Goal: Transaction & Acquisition: Register for event/course

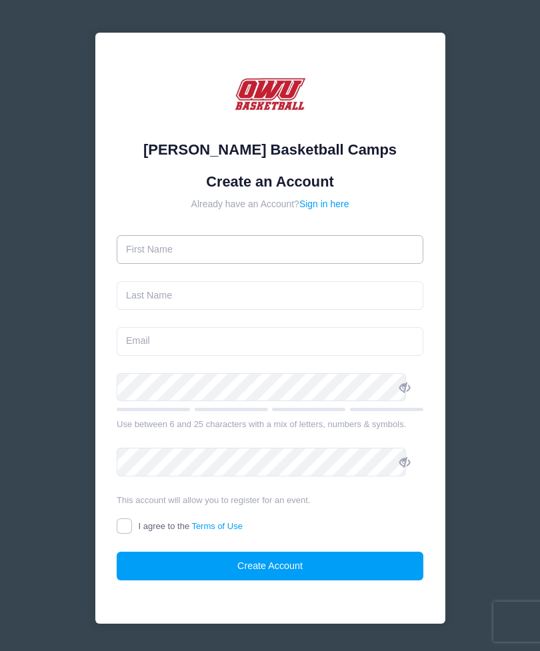
click at [371, 243] on input "text" at bounding box center [270, 249] width 307 height 29
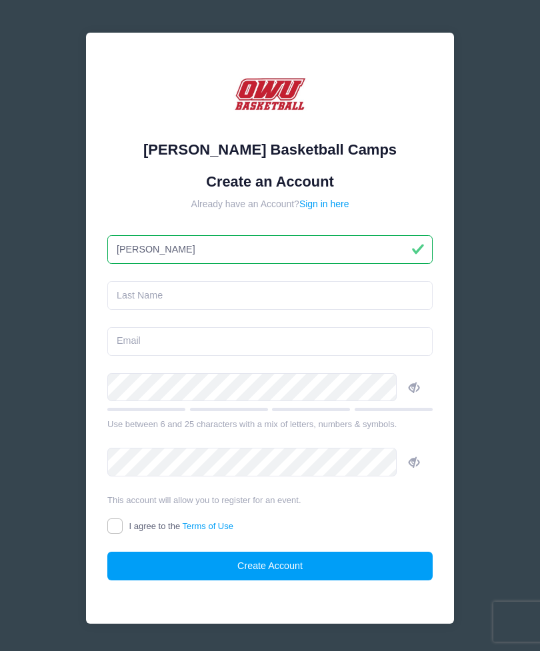
type input "[PERSON_NAME]"
click at [362, 300] on input "text" at bounding box center [269, 295] width 325 height 29
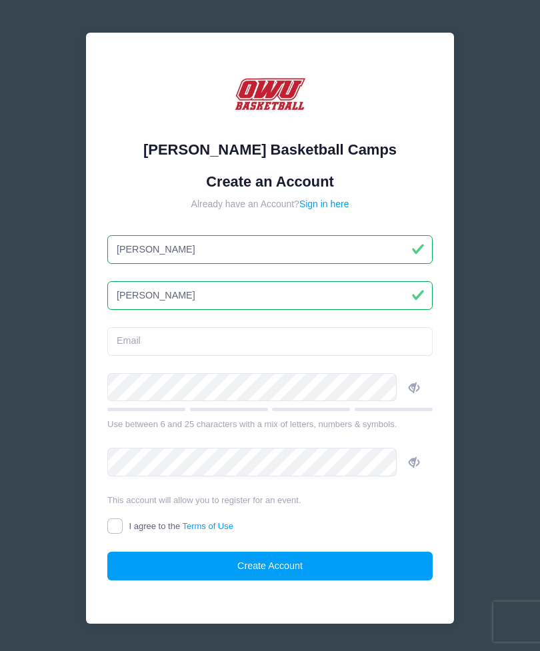
type input "[PERSON_NAME]"
click at [367, 345] on input "email" at bounding box center [269, 341] width 325 height 29
type input "[PERSON_NAME][EMAIL_ADDRESS][DOMAIN_NAME]"
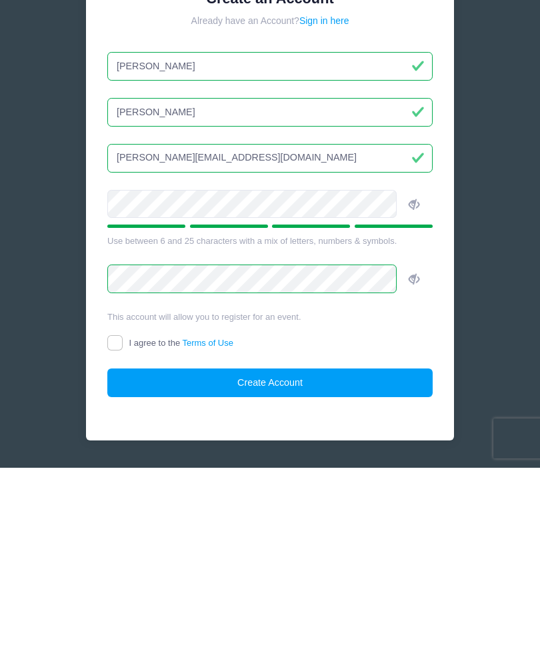
click at [123, 519] on input "I agree to the Terms of Use" at bounding box center [114, 526] width 15 height 15
checkbox input "true"
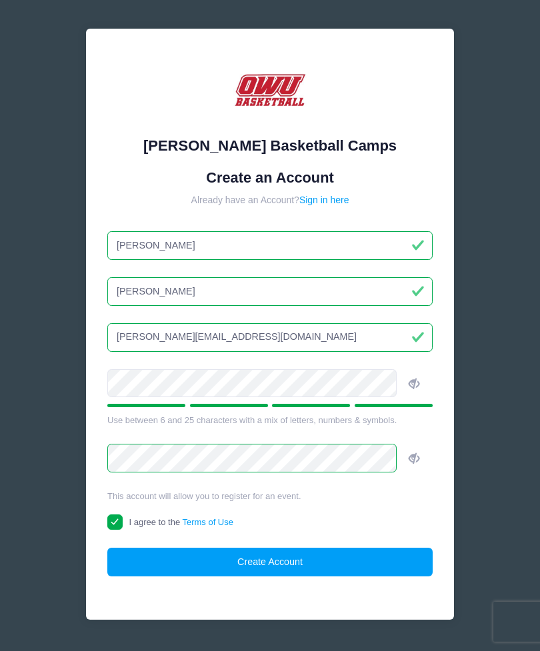
click at [337, 559] on button "Create Account" at bounding box center [269, 562] width 325 height 29
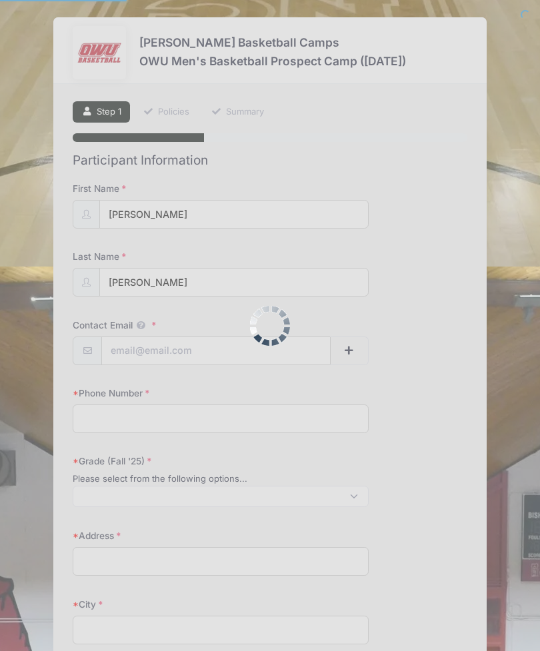
select select
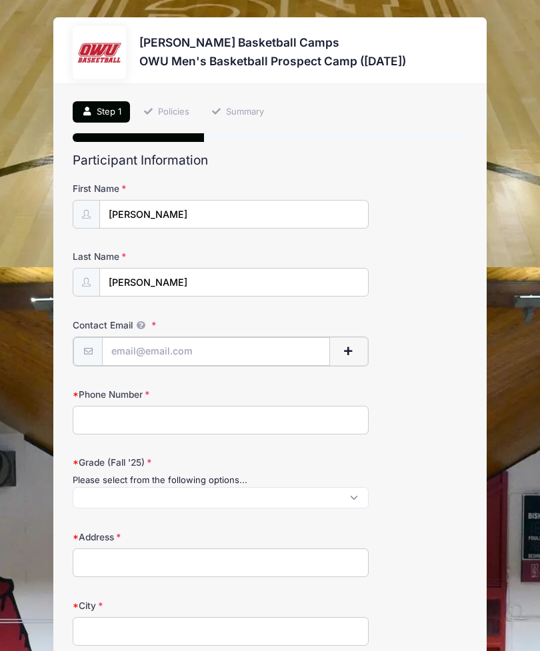
click at [143, 351] on input "Contact Email" at bounding box center [216, 351] width 228 height 29
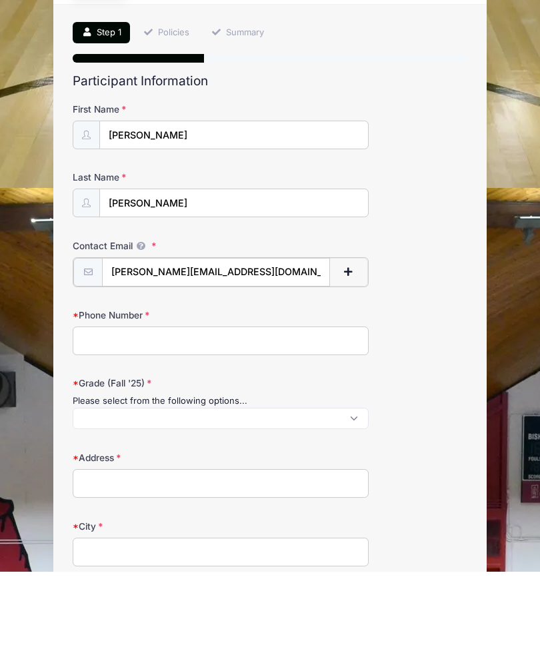
type input "[PERSON_NAME][EMAIL_ADDRESS][DOMAIN_NAME]"
click at [334, 405] on input "Phone Number" at bounding box center [221, 419] width 296 height 29
type input "3133049640"
click at [357, 486] on span at bounding box center [221, 496] width 296 height 21
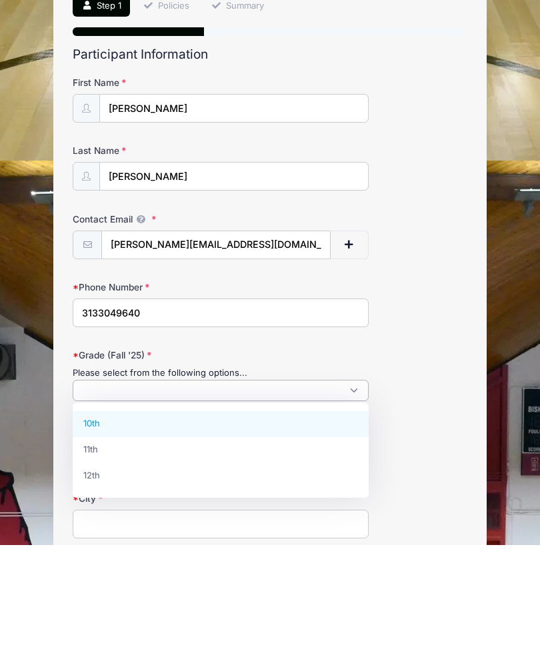
scroll to position [7, 0]
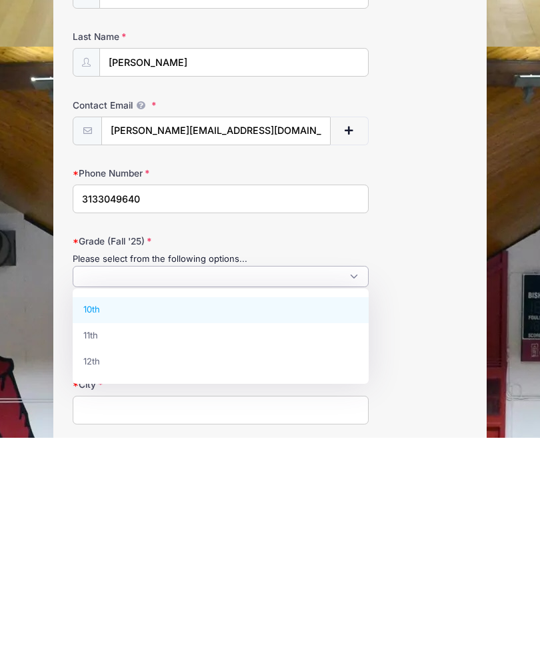
select select "12th"
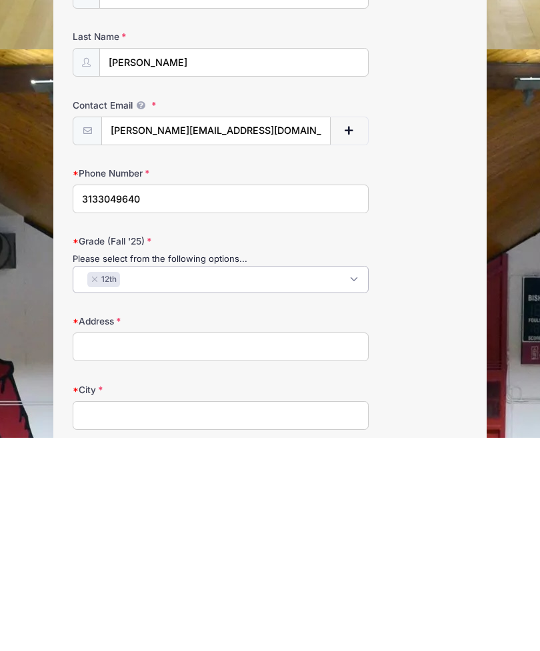
click at [336, 546] on input "Address" at bounding box center [221, 560] width 296 height 29
type input "17555 Rainbow Dr"
click at [356, 614] on input "City" at bounding box center [221, 628] width 296 height 29
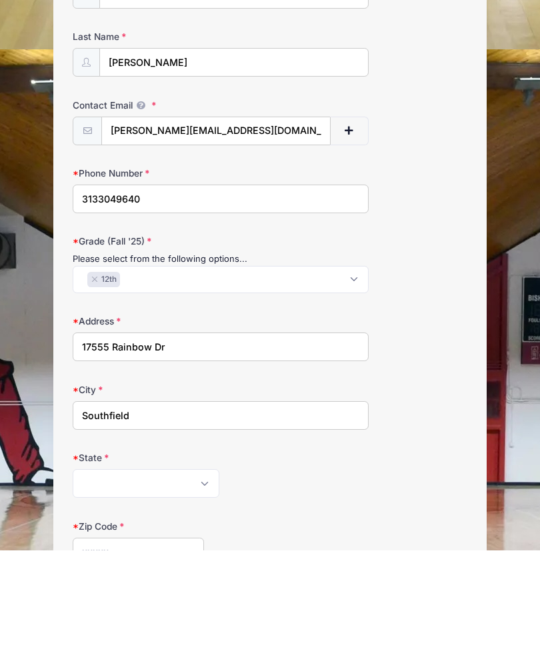
scroll to position [139, 0]
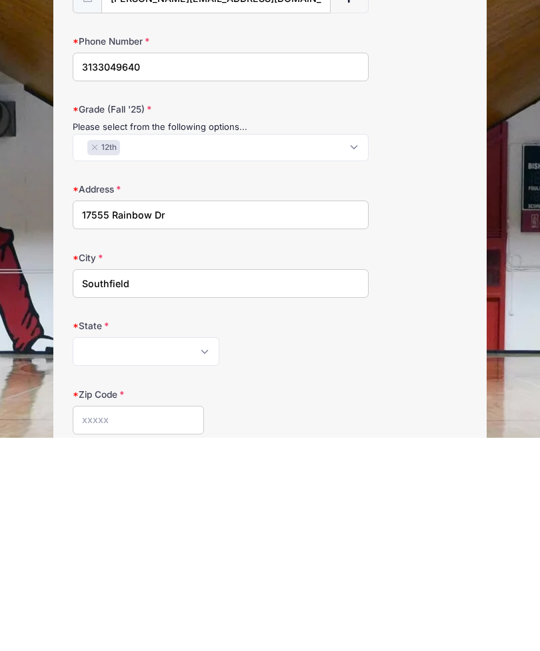
type input "Southfield"
click at [209, 551] on select "[US_STATE] [US_STATE] [US_STATE] [US_STATE] [US_STATE] Armed Forces Africa Arme…" at bounding box center [146, 565] width 147 height 29
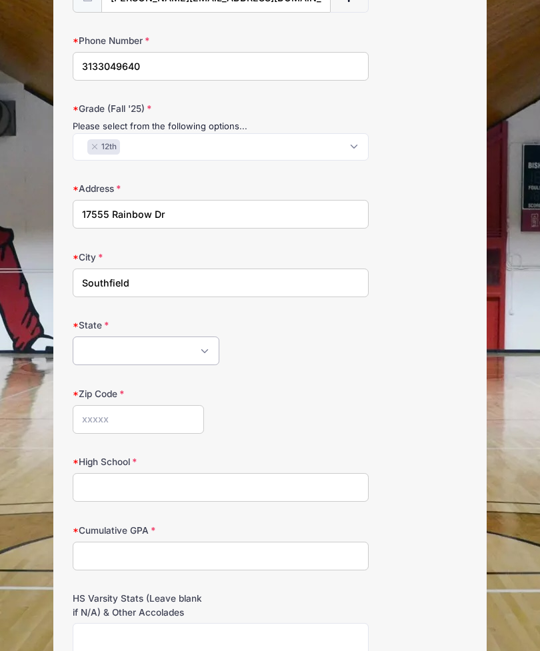
select select "MI"
click at [187, 421] on input "Zip Code" at bounding box center [138, 419] width 131 height 29
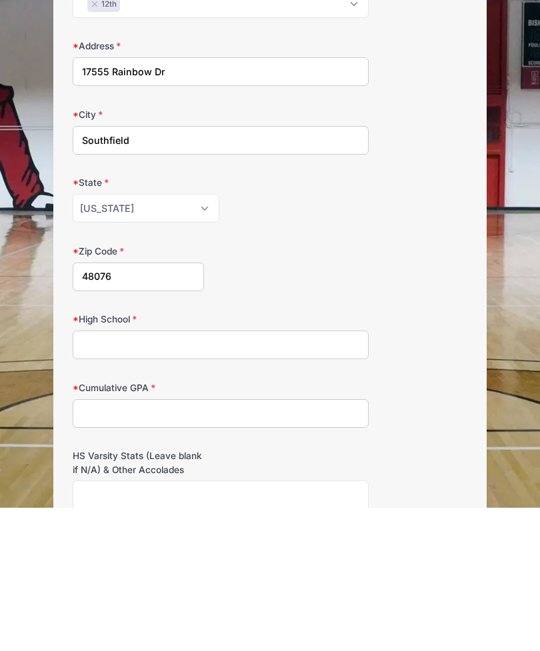
type input "48076"
click at [354, 474] on input "High School" at bounding box center [221, 488] width 296 height 29
type input "West Bloomfield H.S."
click at [346, 543] on input "Cumulative GPA" at bounding box center [221, 557] width 296 height 29
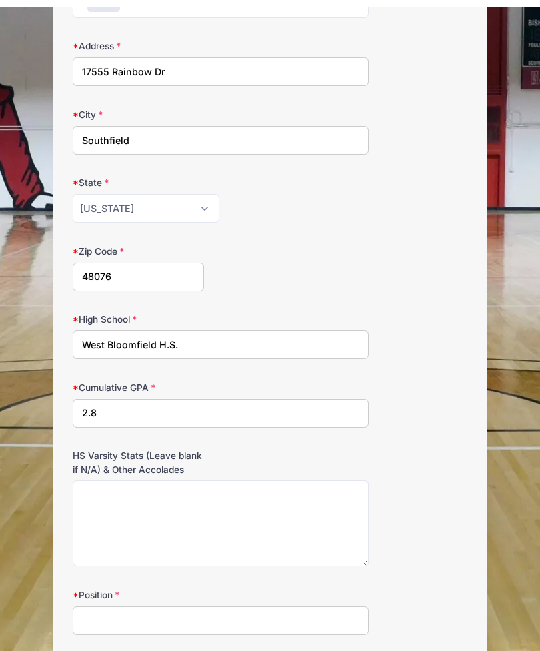
scroll to position [503, 0]
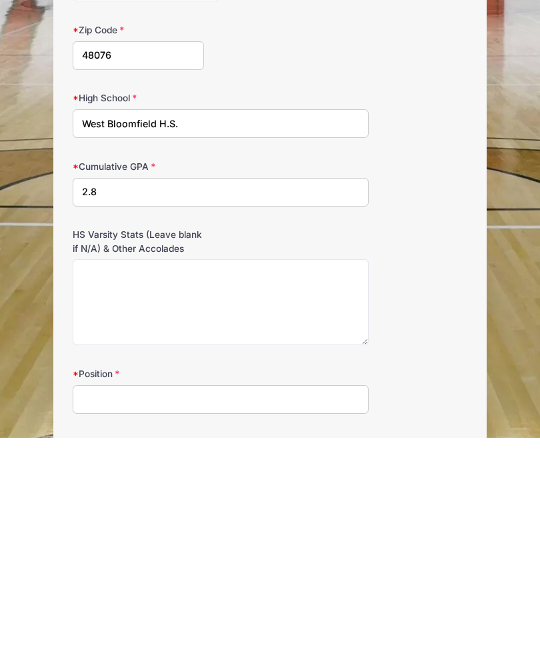
type input "2.8"
click at [351, 598] on input "Position" at bounding box center [221, 612] width 296 height 29
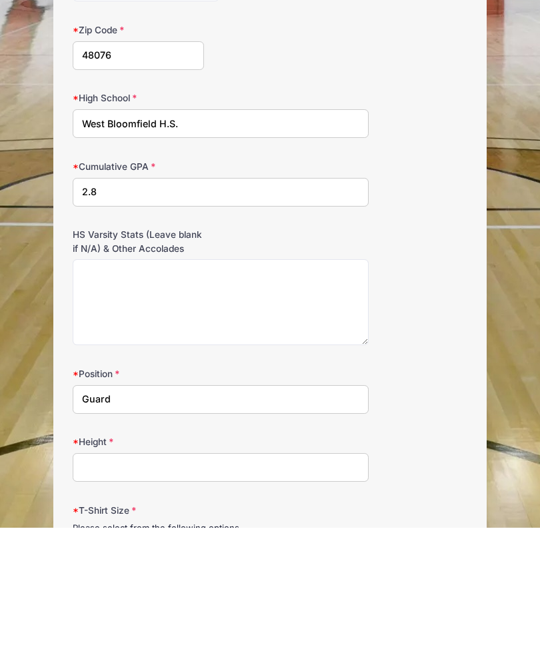
scroll to position [599, 0]
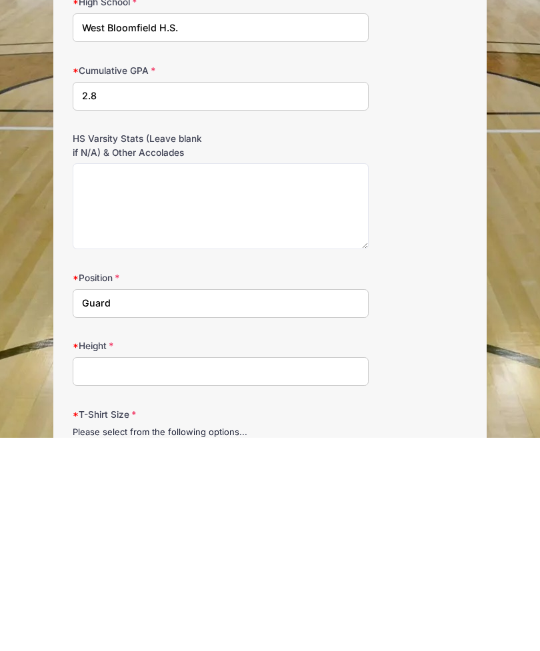
type input "Guard"
click at [351, 571] on input "Height" at bounding box center [221, 585] width 296 height 29
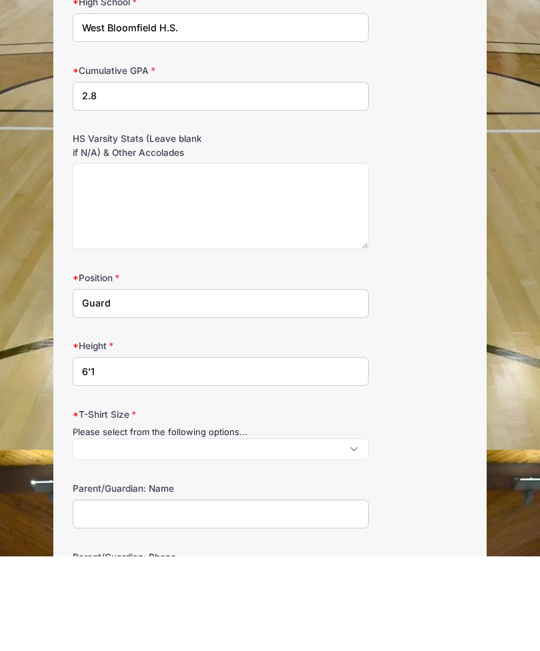
scroll to position [729, 0]
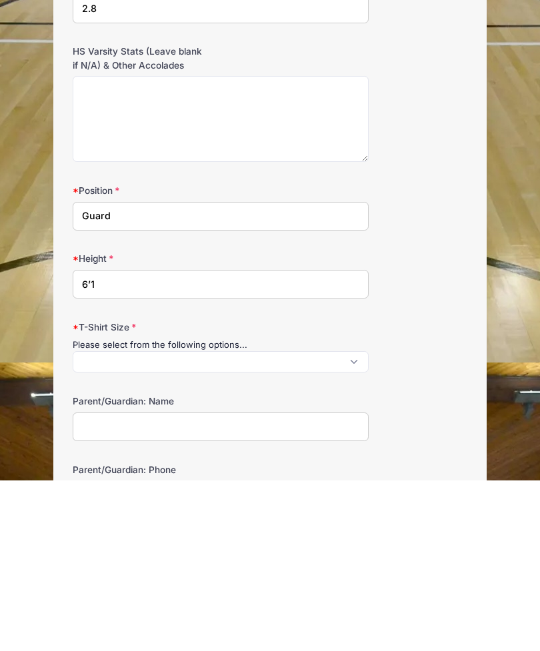
type input "6’1"
click at [367, 522] on span at bounding box center [221, 532] width 296 height 21
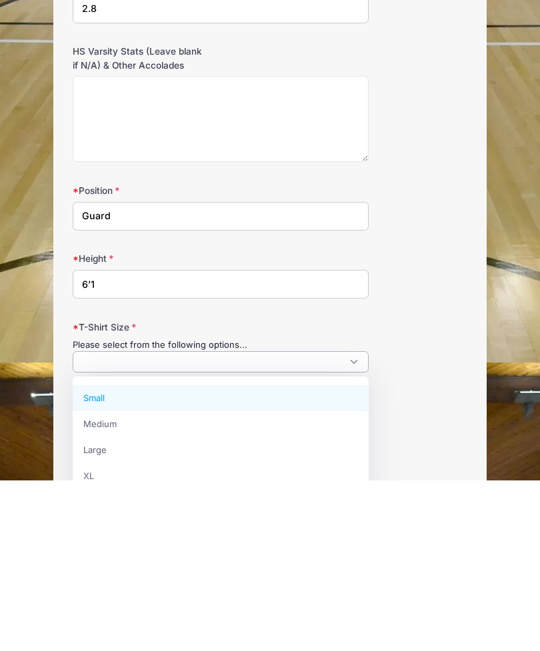
scroll to position [1, 0]
select select "Medium"
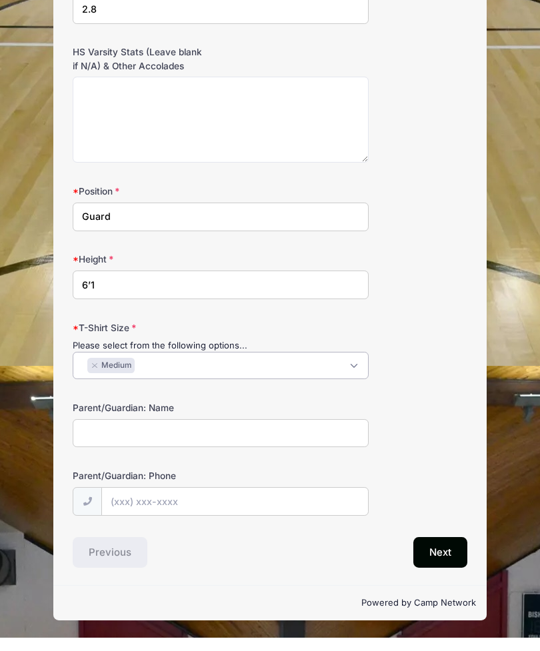
scroll to position [890, 0]
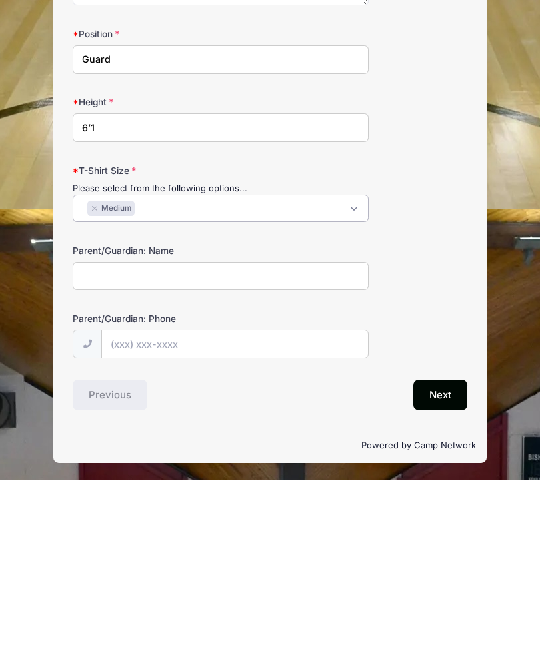
click at [93, 433] on input "Parent/Guardian: Name" at bounding box center [221, 447] width 296 height 29
type input "Terrence Lowe"
click at [445, 551] on button "Next" at bounding box center [440, 566] width 54 height 31
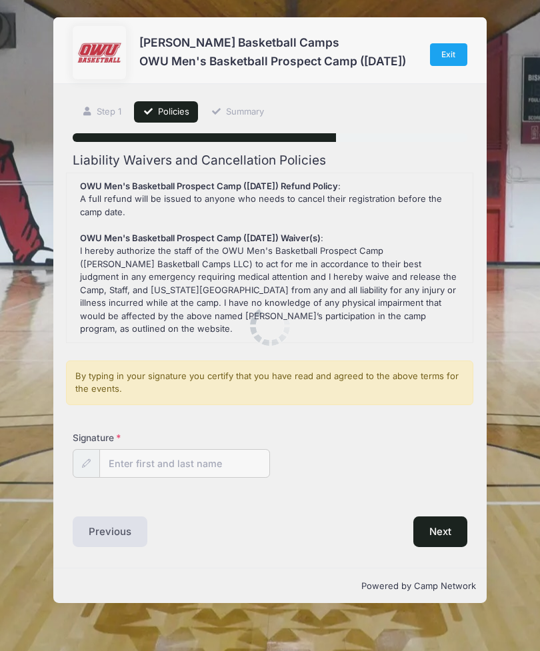
scroll to position [0, 0]
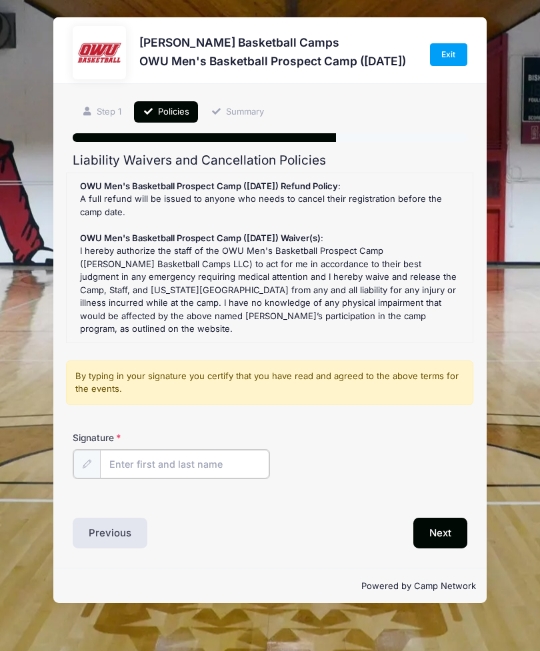
click at [242, 452] on input "Signature" at bounding box center [184, 464] width 169 height 29
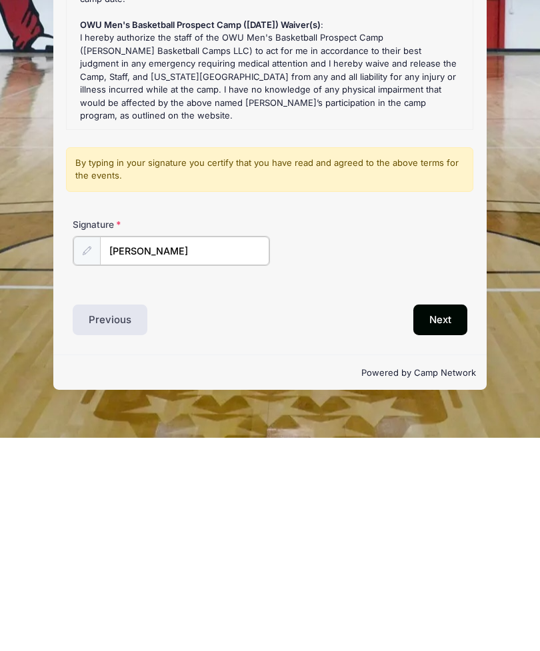
type input "Terrence Lowe"
click at [445, 517] on button "Next" at bounding box center [440, 532] width 54 height 31
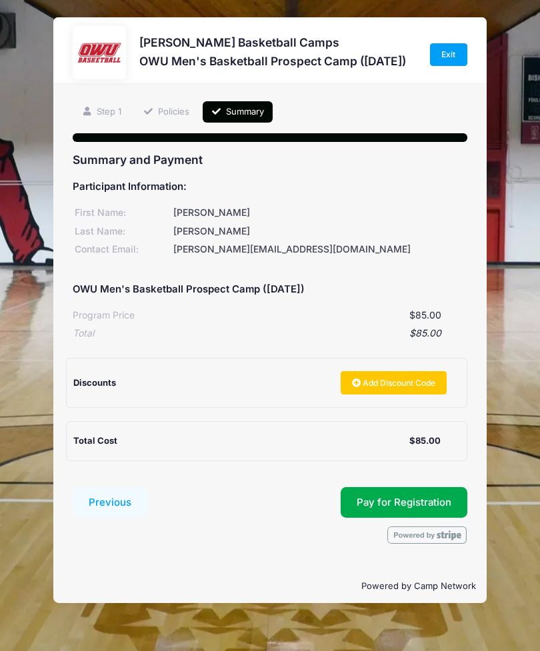
scroll to position [0, 0]
click at [406, 497] on button "Pay for Registration" at bounding box center [404, 502] width 127 height 31
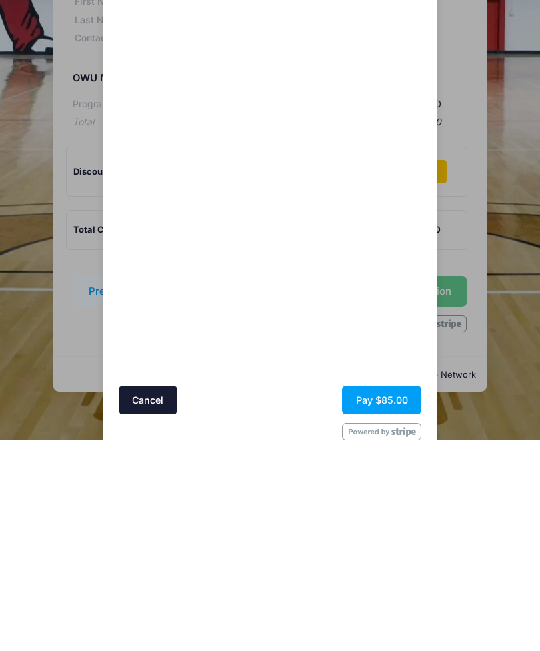
scroll to position [27, 0]
click at [387, 596] on button "Pay $85.00" at bounding box center [381, 610] width 79 height 29
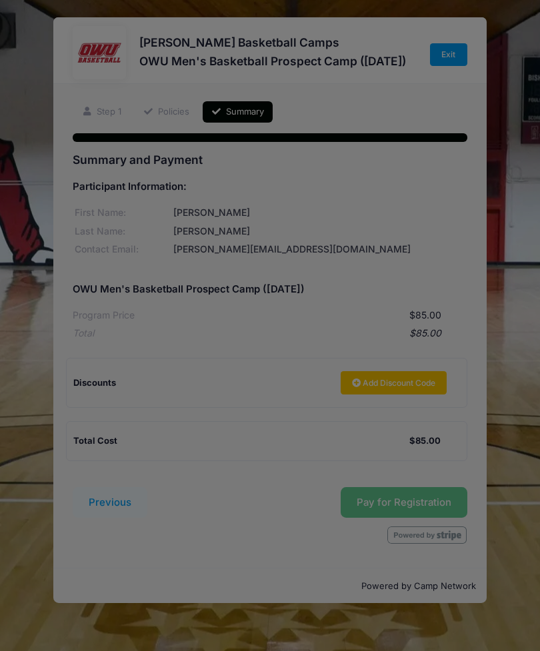
scroll to position [0, 0]
